Goal: Task Accomplishment & Management: Use online tool/utility

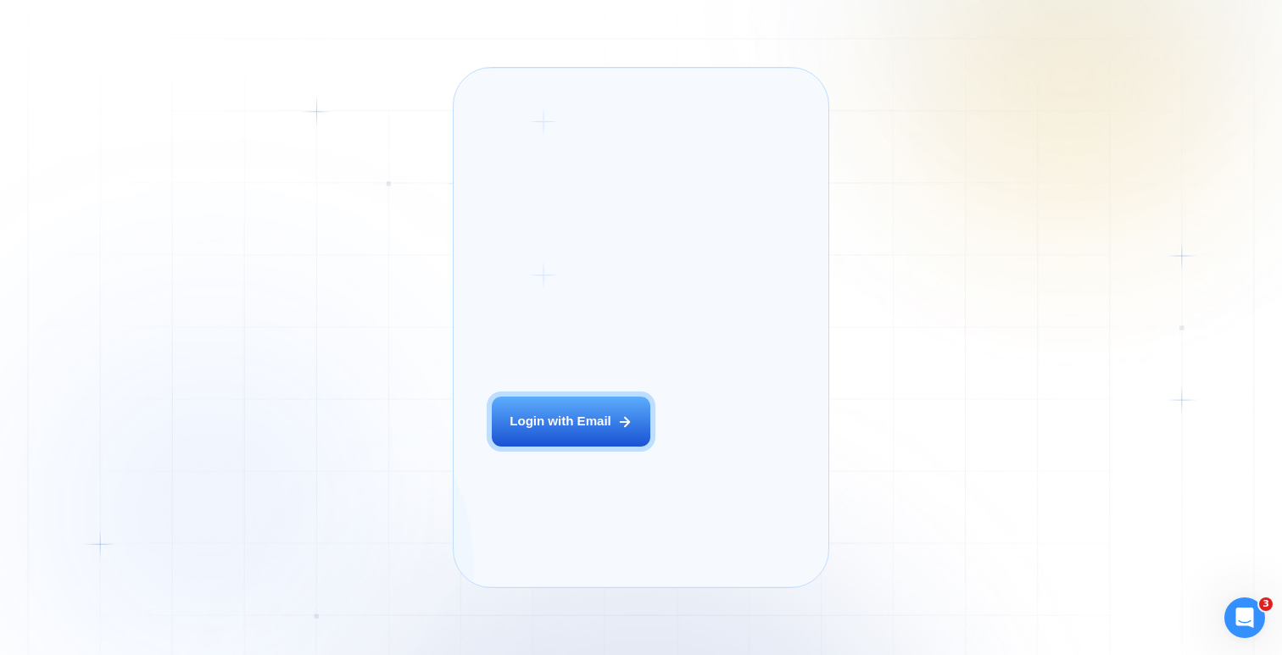
click at [575, 422] on div "Login ‍ Welcome to GigRadar. AI Business Manager for Agencies Login with Email" at bounding box center [592, 327] width 239 height 481
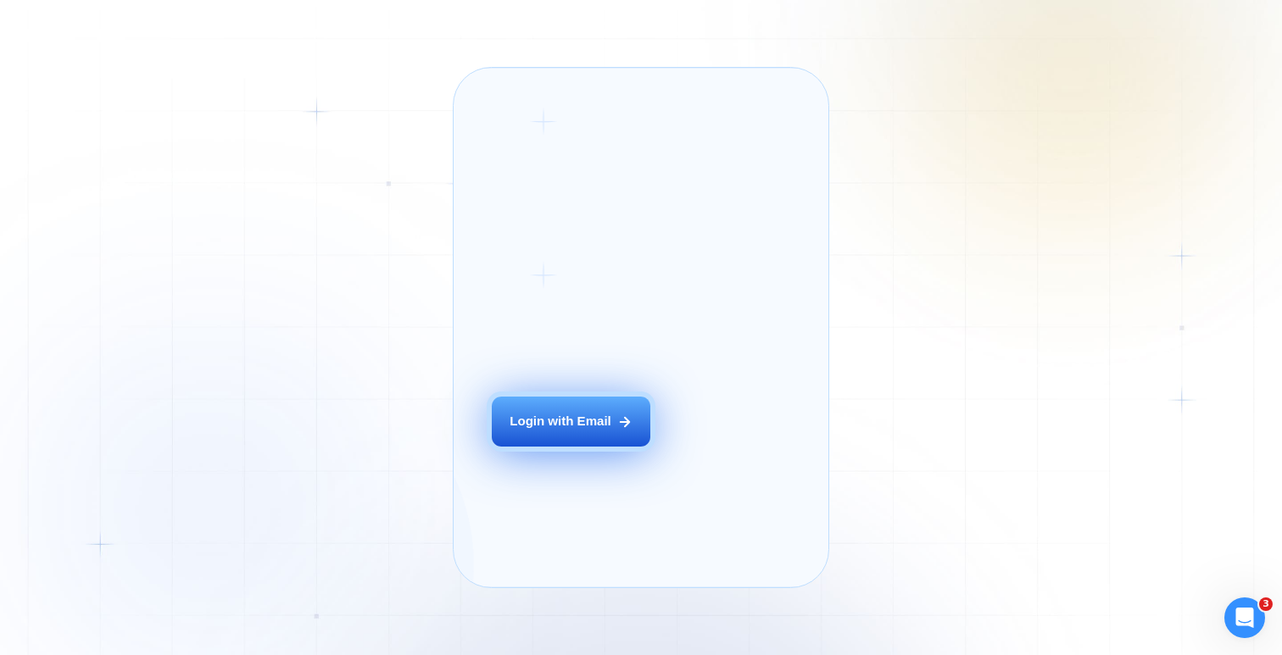
click at [580, 431] on div "Login with Email" at bounding box center [560, 422] width 102 height 18
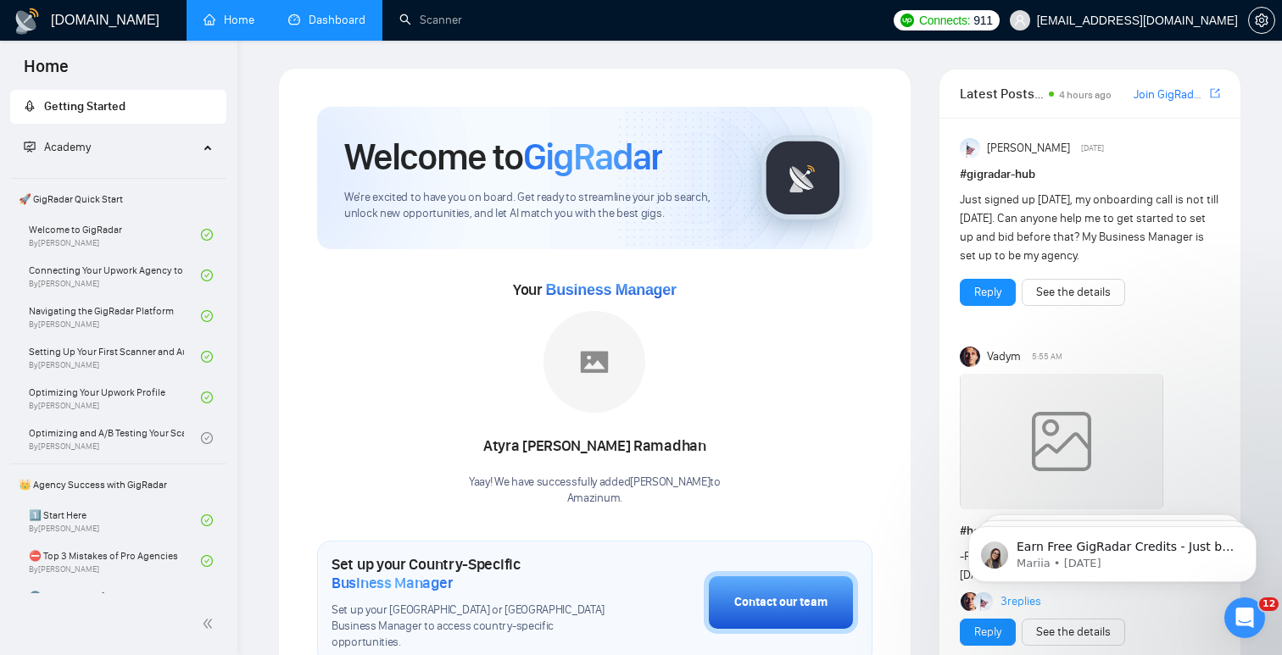
click at [334, 25] on link "Dashboard" at bounding box center [326, 20] width 77 height 14
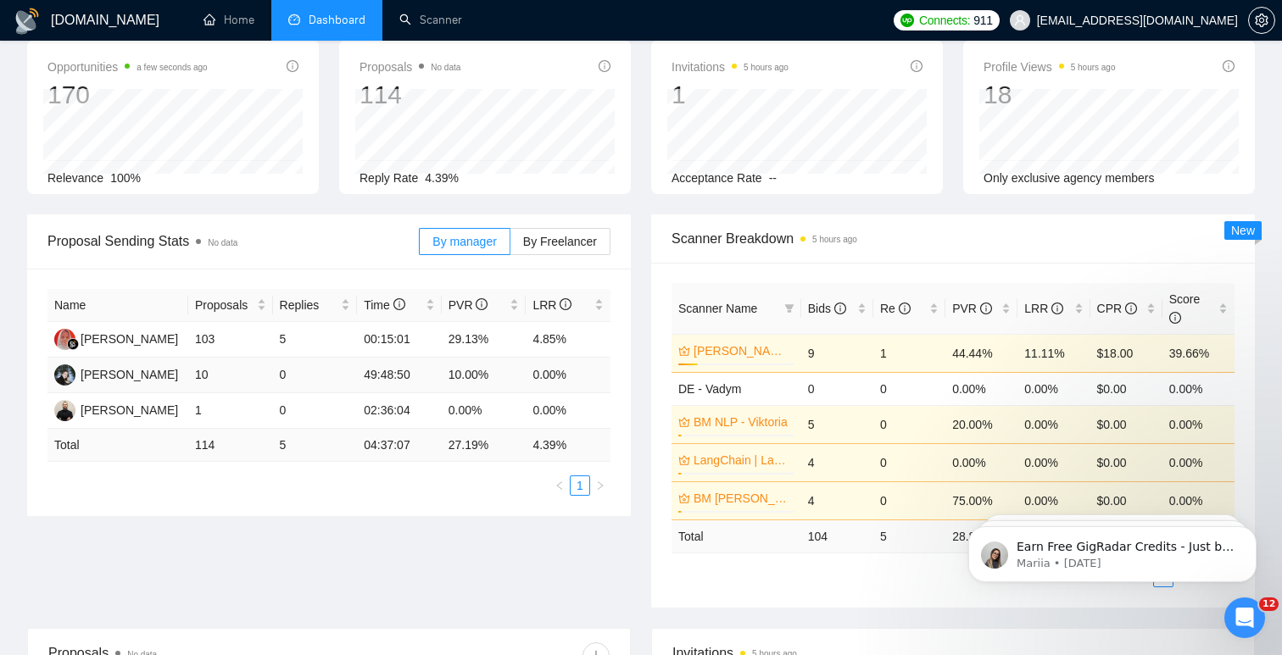
scroll to position [73, 0]
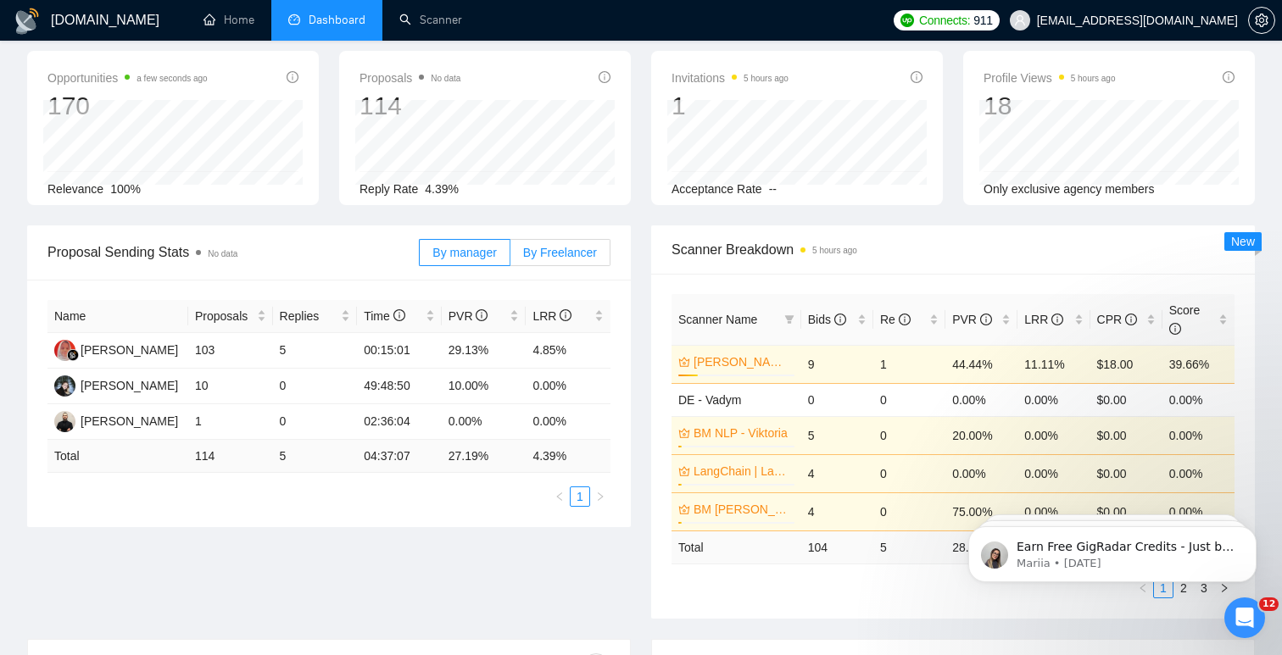
click at [559, 241] on label "By Freelancer" at bounding box center [560, 252] width 100 height 27
click at [510, 257] on input "By Freelancer" at bounding box center [510, 257] width 0 height 0
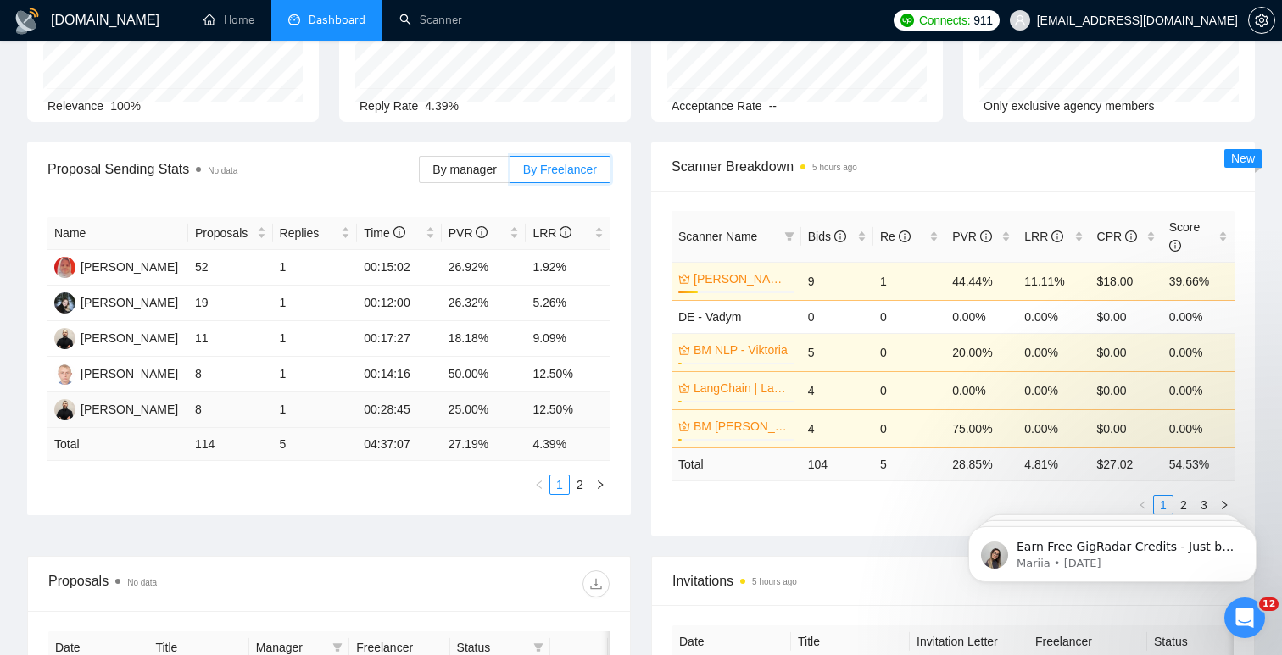
scroll to position [0, 0]
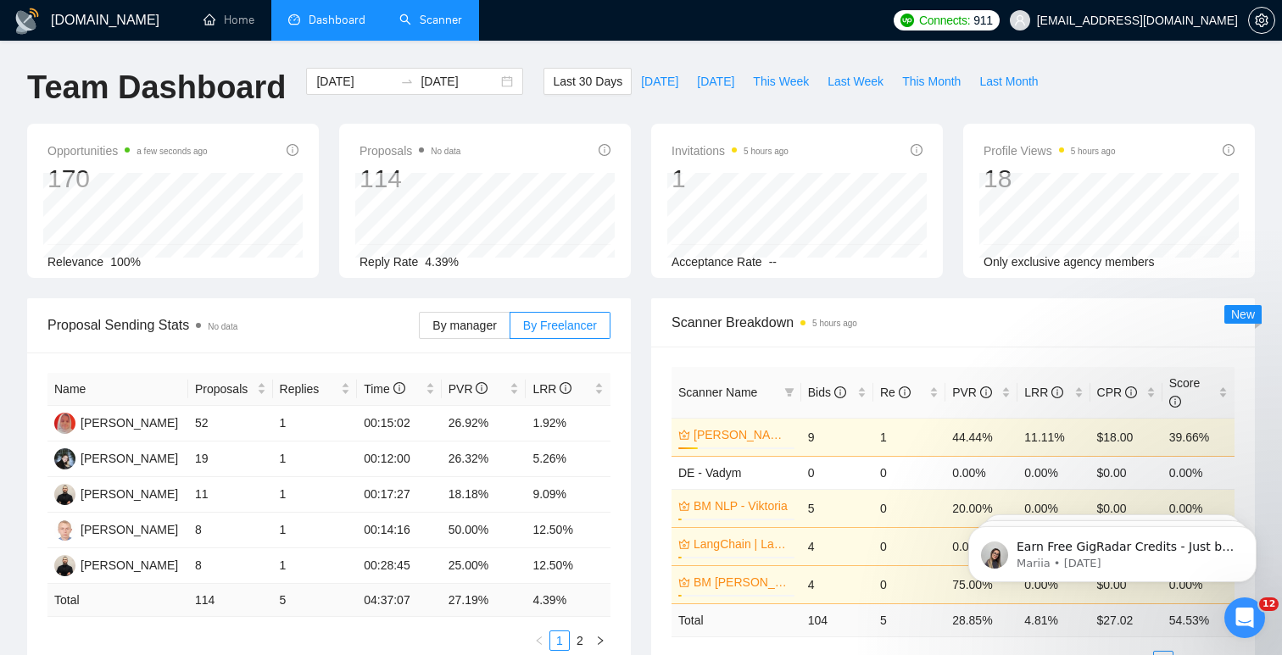
click at [438, 13] on link "Scanner" at bounding box center [430, 20] width 63 height 14
